Goal: Task Accomplishment & Management: Manage account settings

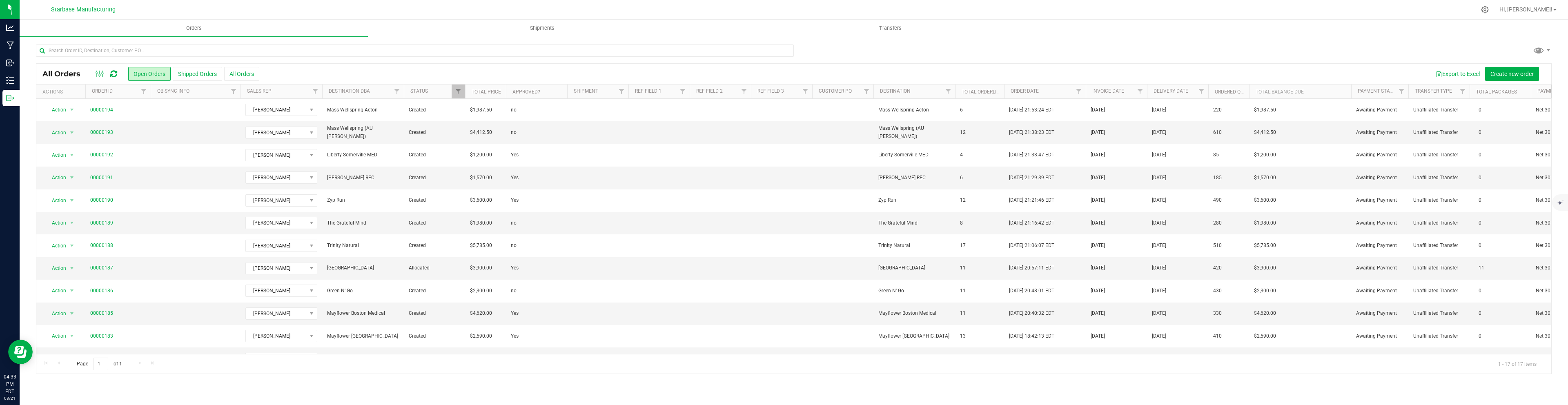
scroll to position [95, 0]
click at [98, 173] on link "00000187" at bounding box center [102, 173] width 23 height 8
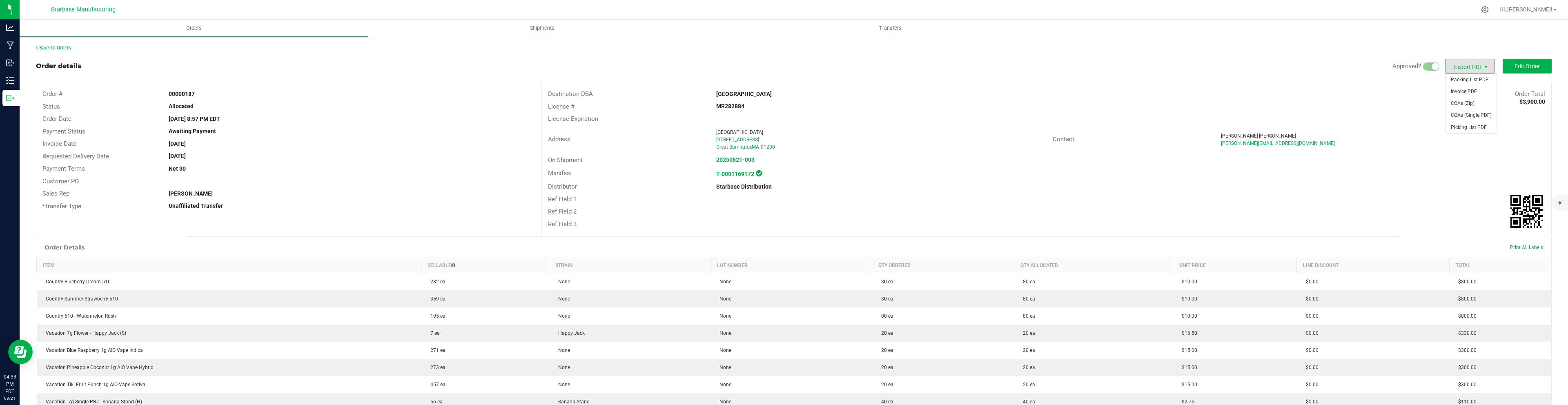
click at [1488, 67] on span "Export PDF" at bounding box center [1486, 67] width 7 height 7
click at [1479, 112] on span "COAs (Single PDF)" at bounding box center [1471, 115] width 51 height 12
click at [1527, 67] on span "Edit Order" at bounding box center [1527, 66] width 26 height 7
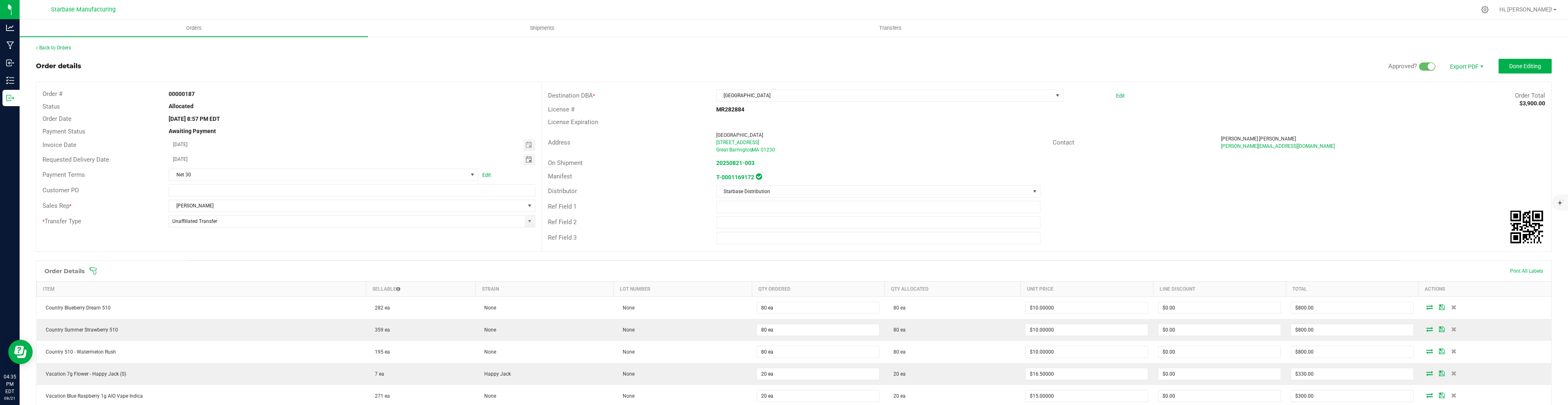
click at [528, 162] on span "Toggle calendar" at bounding box center [528, 160] width 7 height 7
click at [225, 258] on span "26" at bounding box center [229, 253] width 12 height 13
click at [531, 160] on span "Toggle calendar" at bounding box center [528, 160] width 7 height 7
click at [219, 255] on span "25" at bounding box center [217, 253] width 12 height 13
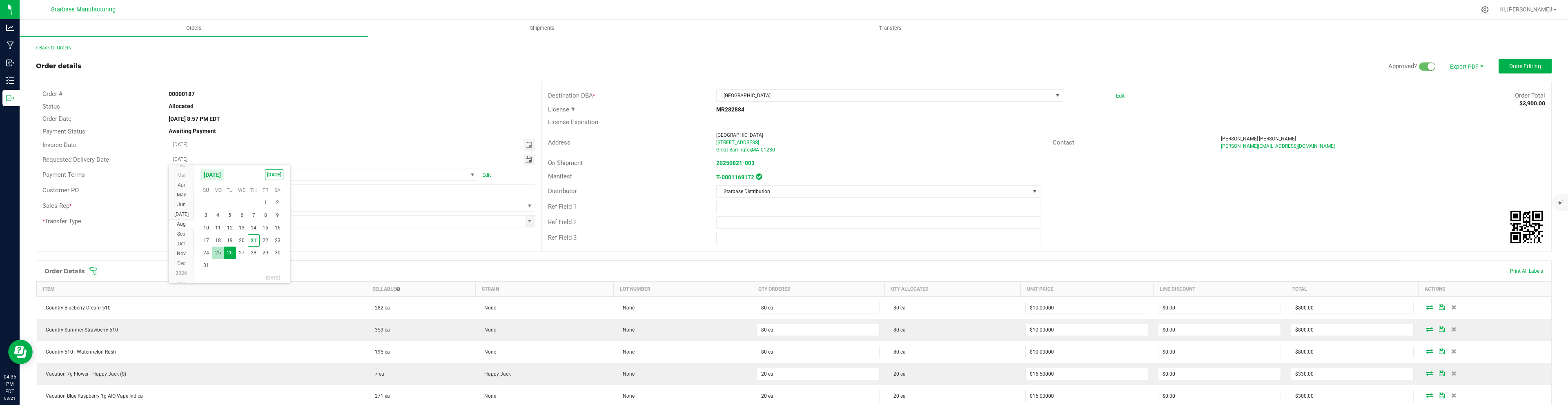
type input "[DATE]"
click at [1534, 62] on button "Done Editing" at bounding box center [1525, 66] width 53 height 15
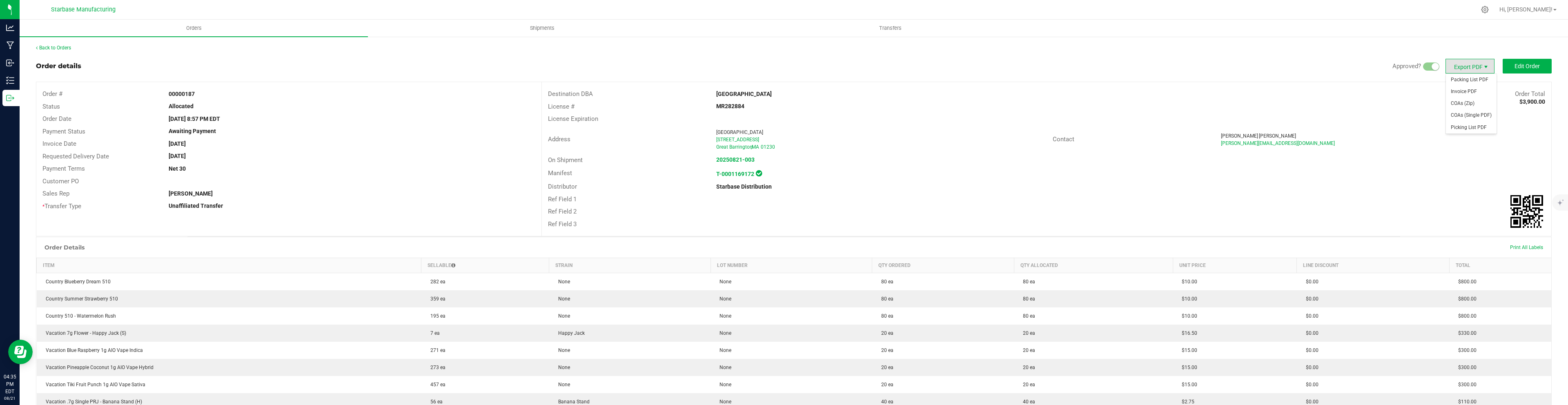
click at [1488, 65] on span "Export PDF" at bounding box center [1486, 67] width 7 height 7
click at [1460, 93] on span "Invoice PDF" at bounding box center [1471, 91] width 51 height 12
click at [55, 47] on link "Back to Orders" at bounding box center [54, 48] width 35 height 5
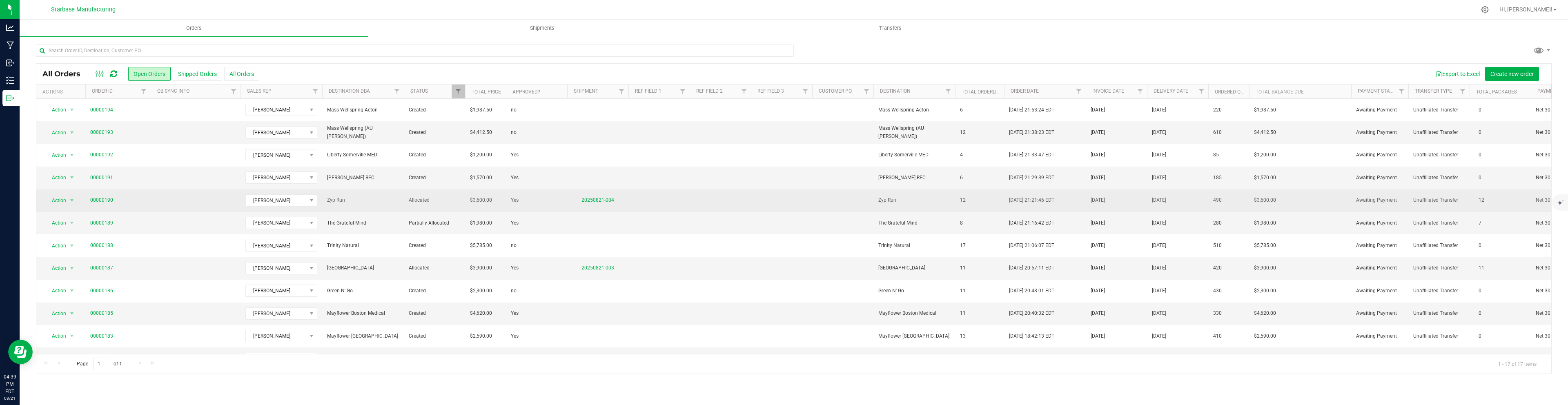
scroll to position [129, 0]
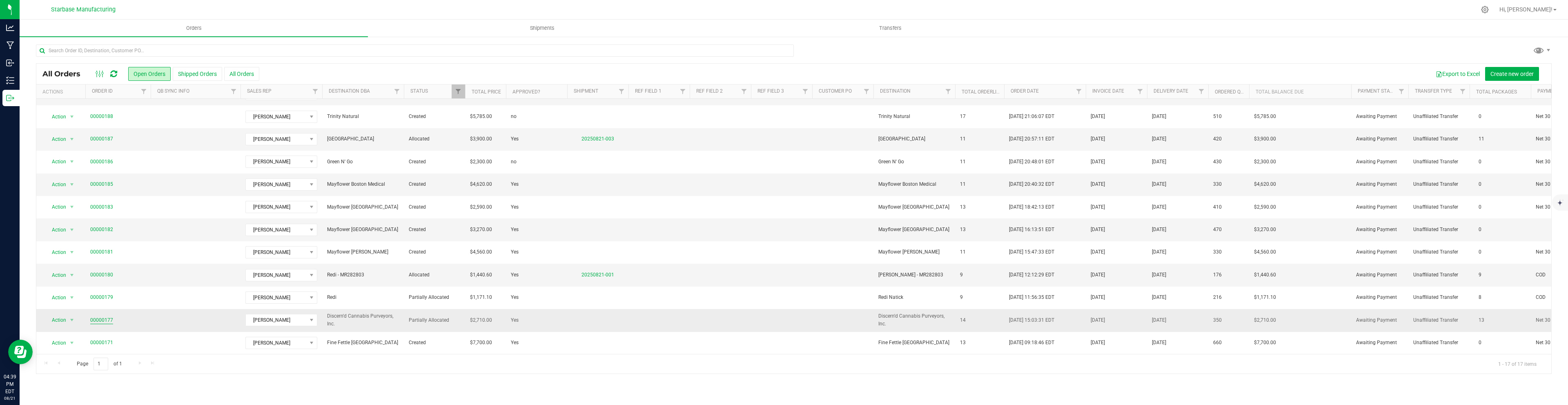
click at [107, 320] on link "00000177" at bounding box center [102, 320] width 23 height 8
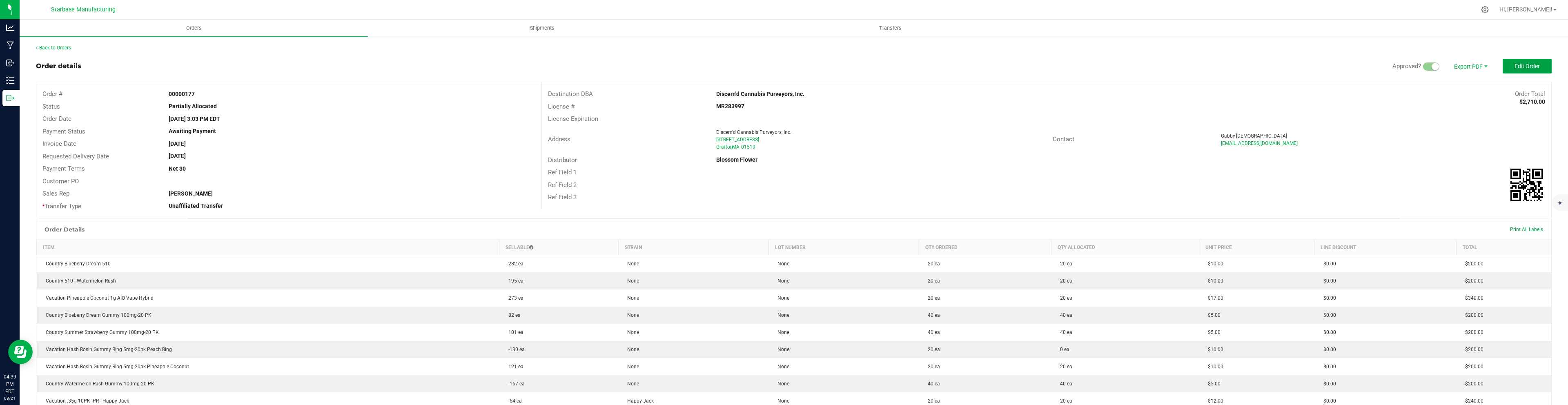
click at [1522, 68] on span "Edit Order" at bounding box center [1527, 66] width 26 height 7
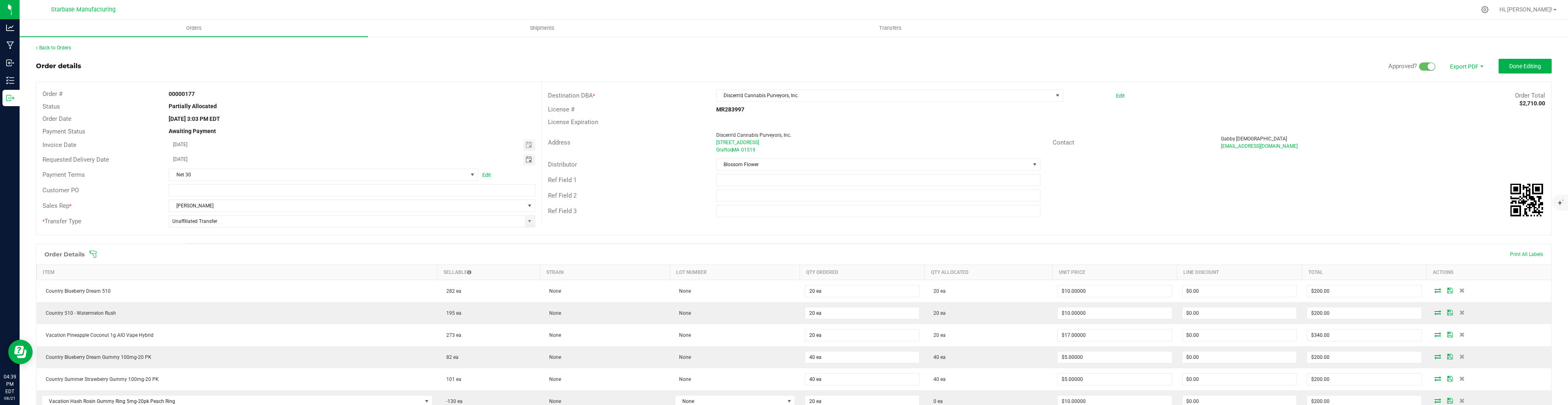
click at [526, 159] on span "Toggle calendar" at bounding box center [528, 160] width 7 height 7
click at [215, 250] on span "25" at bounding box center [217, 253] width 12 height 13
type input "[DATE]"
click at [1517, 63] on span "Done Editing" at bounding box center [1525, 66] width 32 height 7
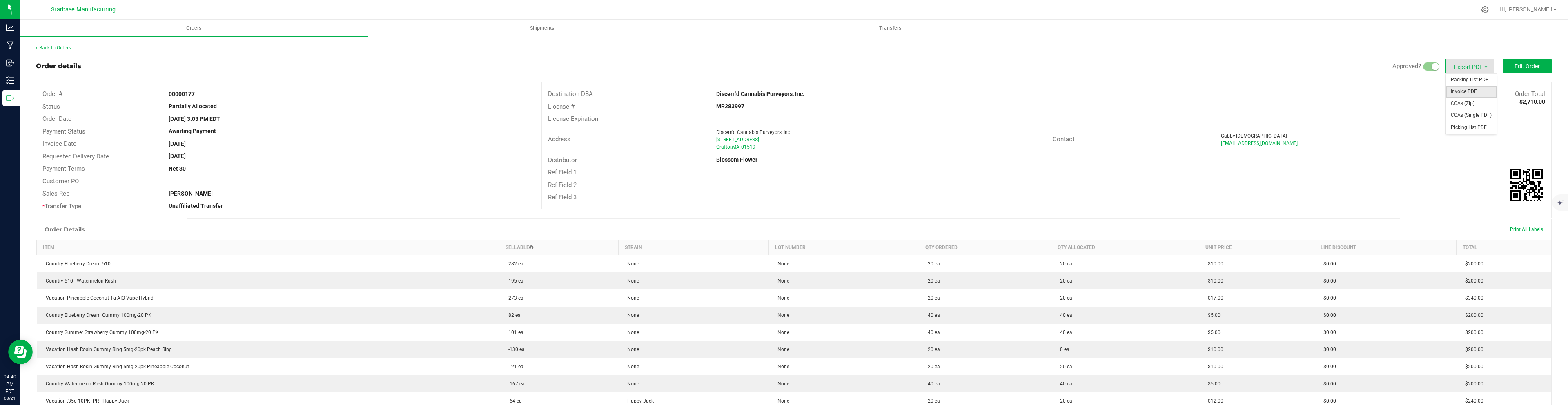
click at [1466, 91] on span "Invoice PDF" at bounding box center [1471, 91] width 51 height 12
